Goal: Information Seeking & Learning: Learn about a topic

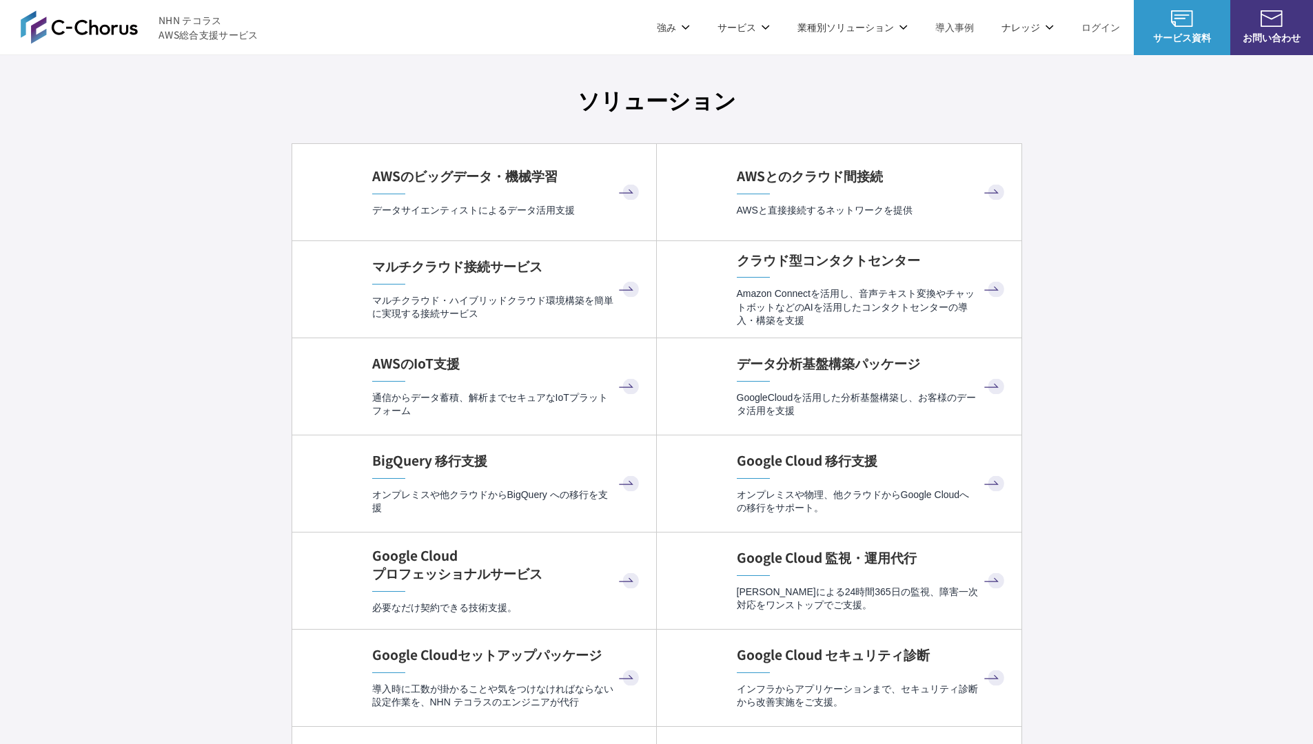
scroll to position [4128, 0]
